Goal: Task Accomplishment & Management: Complete application form

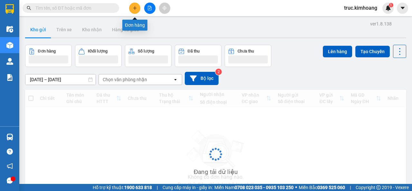
click at [136, 11] on button at bounding box center [134, 8] width 11 height 11
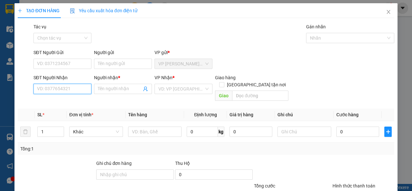
click at [82, 91] on input "SĐT Người Nhận" at bounding box center [63, 89] width 58 height 10
type input "0"
type input "0345298542"
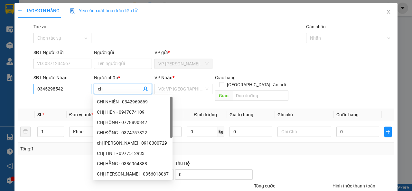
type input "c"
type input "CHỊ BÁNH MỲ"
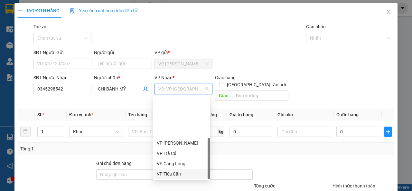
scroll to position [52, 0]
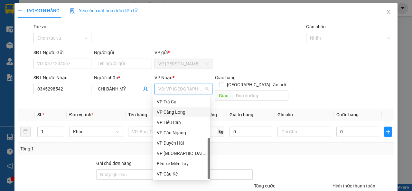
click at [184, 114] on div "VP Càng Long" at bounding box center [182, 112] width 50 height 7
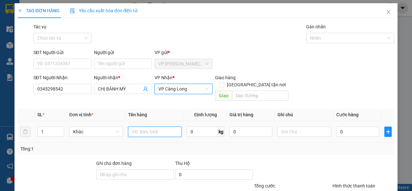
click at [147, 127] on input "text" at bounding box center [155, 132] width 54 height 10
type input "CỤC TRẮNG KK"
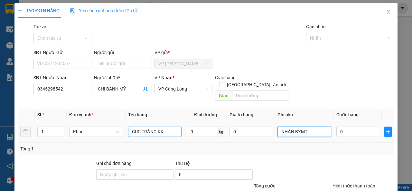
type input "NHẬN BXMT"
type input "4"
type input "40"
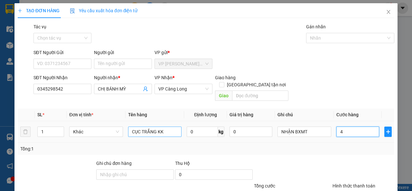
type input "40"
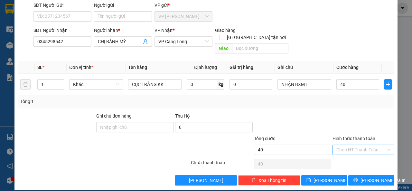
type input "40.000"
click at [371, 145] on input "Hình thức thanh toán" at bounding box center [362, 150] width 50 height 10
drag, startPoint x: 374, startPoint y: 151, endPoint x: 373, endPoint y: 162, distance: 11.3
click at [374, 154] on div "Tại văn phòng" at bounding box center [359, 155] width 61 height 10
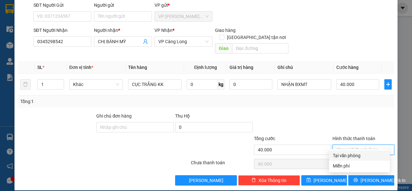
type input "0"
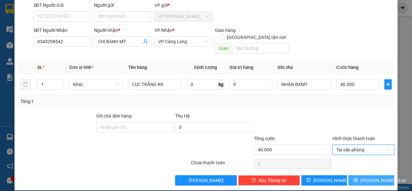
click at [369, 177] on span "Lưu và In" at bounding box center [383, 180] width 45 height 7
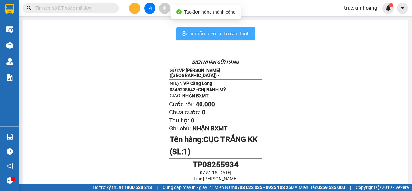
click at [220, 34] on span "In mẫu biên lai tự cấu hình" at bounding box center [219, 34] width 61 height 8
click at [214, 38] on button "In mẫu biên lai tự cấu hình" at bounding box center [216, 33] width 79 height 13
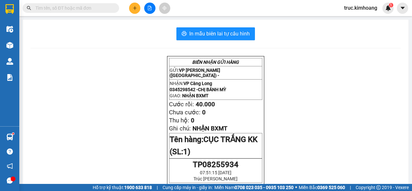
click at [46, 8] on input "text" at bounding box center [73, 8] width 76 height 7
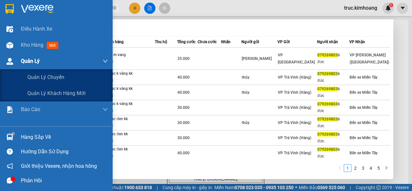
type input "0792698036"
